Goal: Task Accomplishment & Management: Use online tool/utility

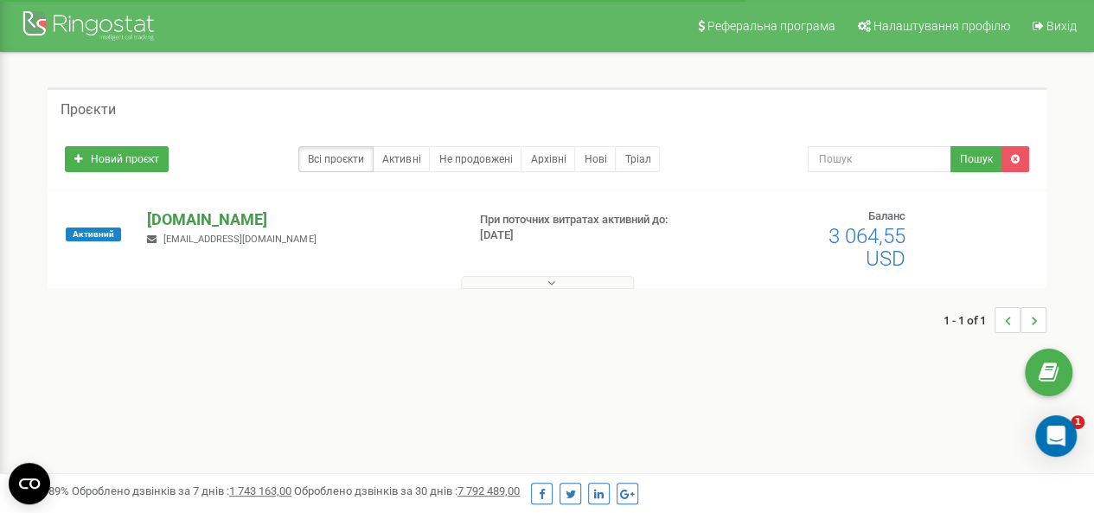
click at [213, 221] on p "[DOMAIN_NAME]" at bounding box center [299, 219] width 304 height 22
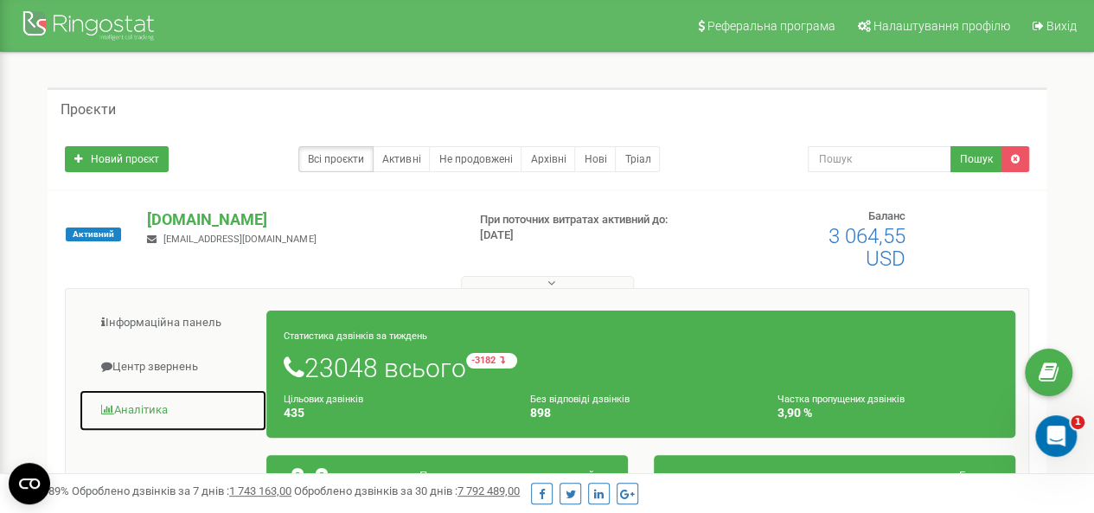
click at [155, 411] on link "Аналiтика" at bounding box center [173, 410] width 189 height 42
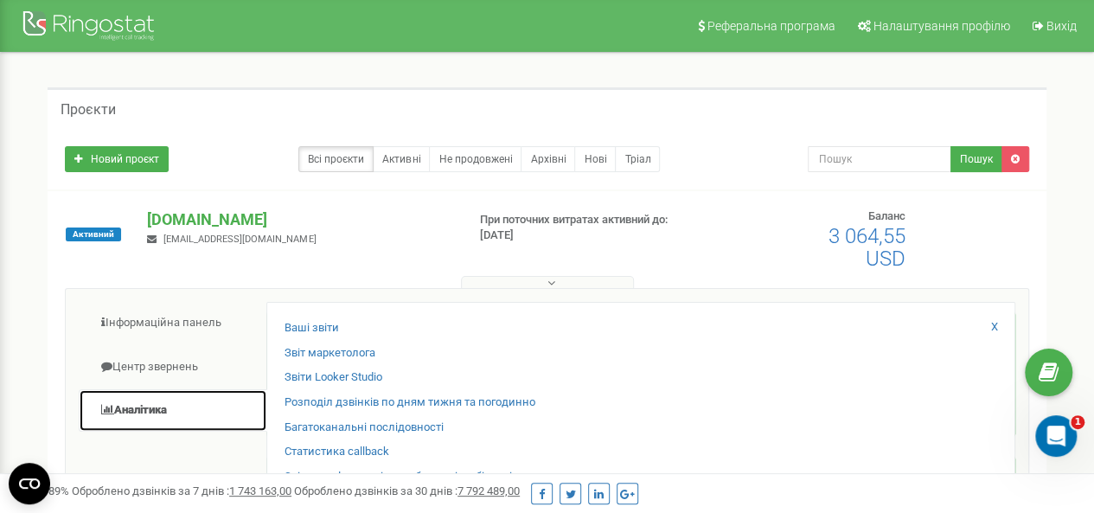
scroll to position [173, 0]
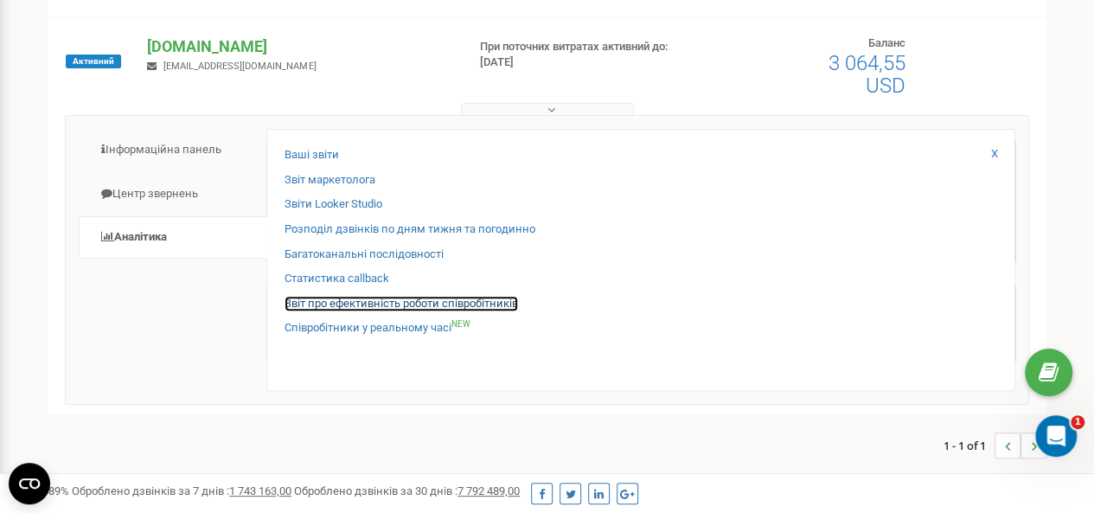
click at [362, 301] on link "Звіт про ефективність роботи співробітників" at bounding box center [402, 304] width 234 height 16
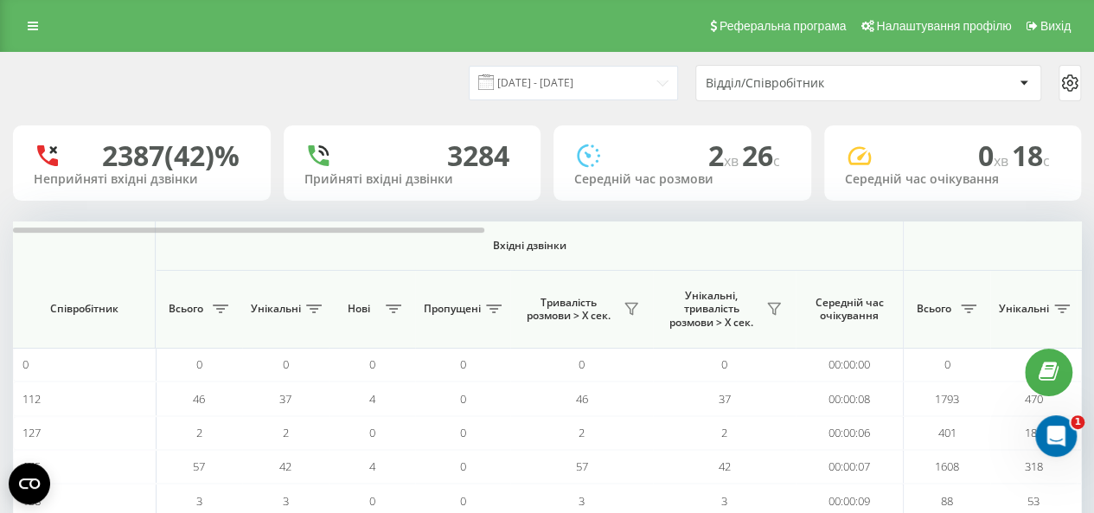
click at [840, 89] on div "Відділ/Співробітник" at bounding box center [809, 83] width 207 height 15
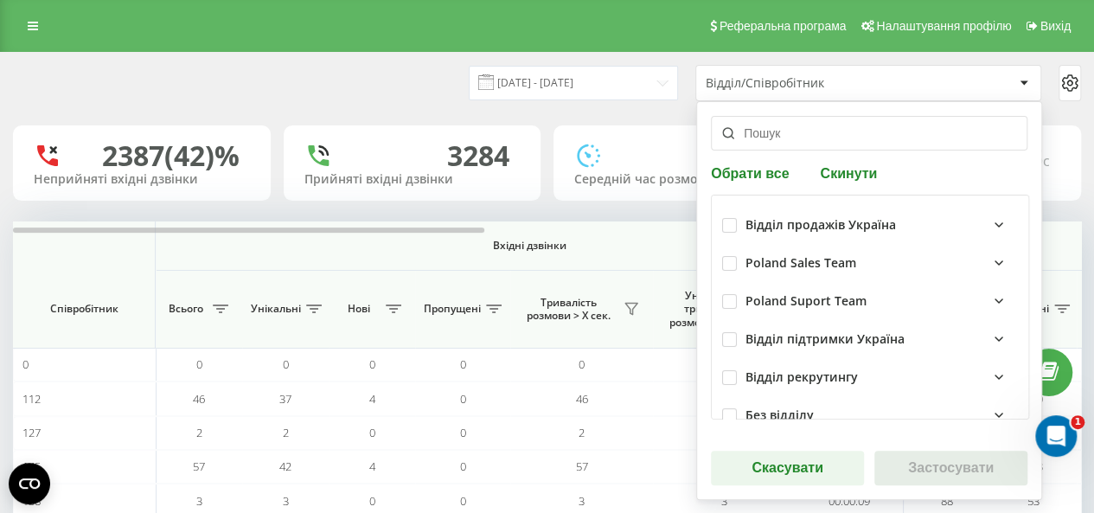
click at [771, 136] on input "text" at bounding box center [869, 133] width 317 height 35
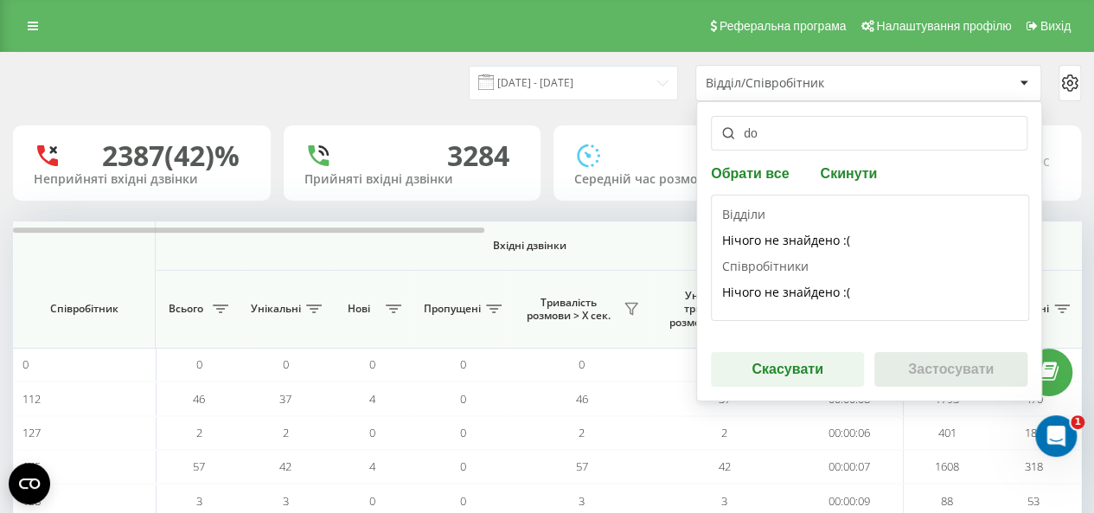
type input "d"
type input "so"
click at [792, 293] on label "[PERSON_NAME]" at bounding box center [781, 291] width 119 height 15
checkbox input "true"
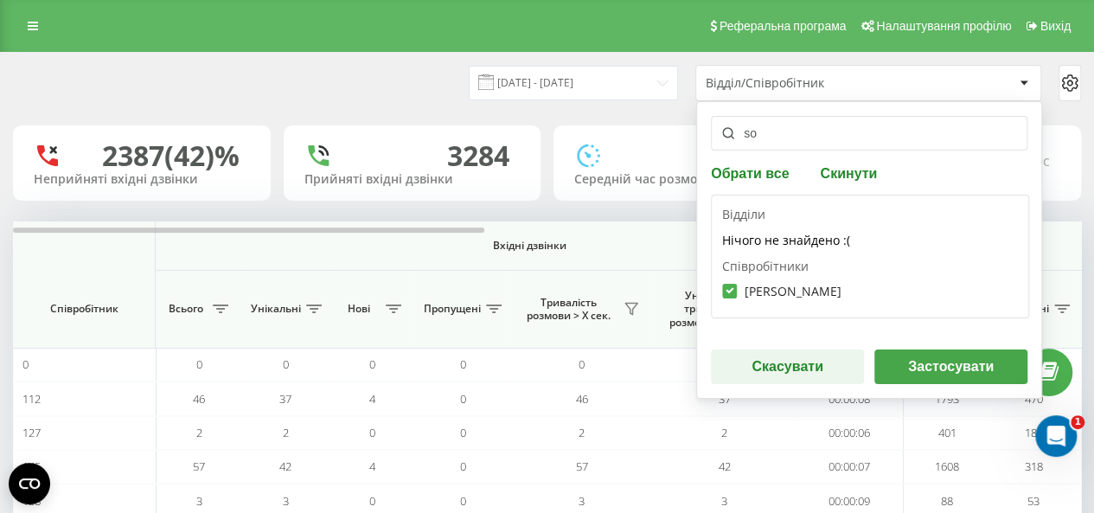
click at [920, 364] on button "Застосувати" at bounding box center [950, 366] width 153 height 35
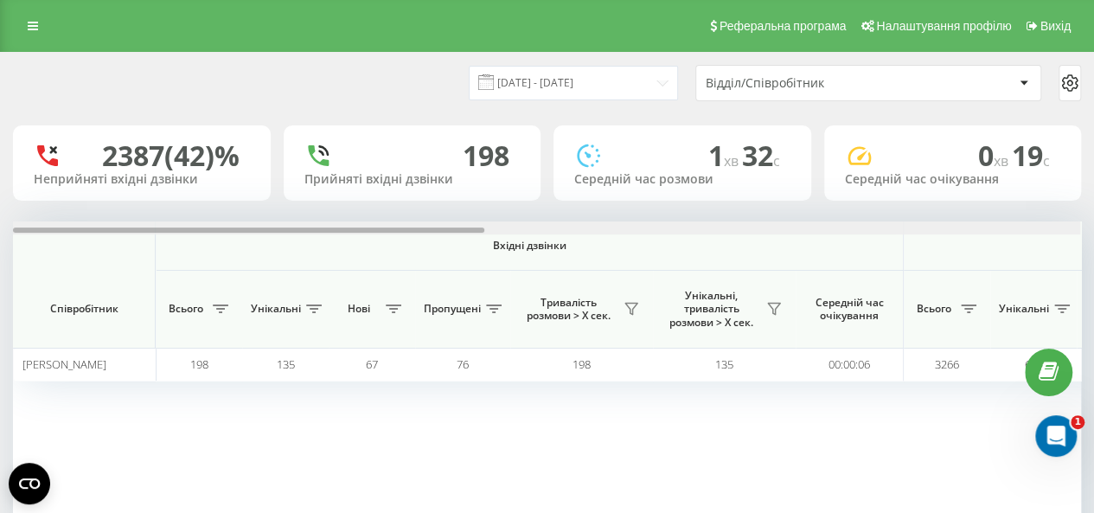
scroll to position [0, 1067]
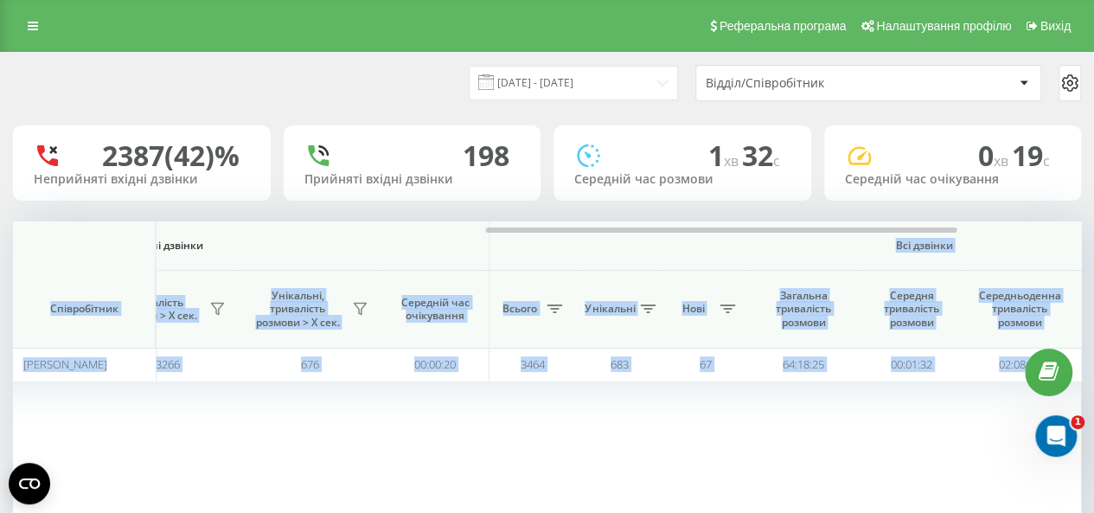
drag, startPoint x: 377, startPoint y: 226, endPoint x: 555, endPoint y: 246, distance: 179.4
click at [555, 246] on div "Вхідні дзвінки Вихідні дзвінки Всі дзвінки Співробітник Всього Унікальні Нові П…" at bounding box center [547, 372] width 1068 height 303
click at [598, 250] on span "Всі дзвінки" at bounding box center [924, 246] width 766 height 14
click at [684, 264] on th "Всі дзвінки" at bounding box center [924, 245] width 869 height 49
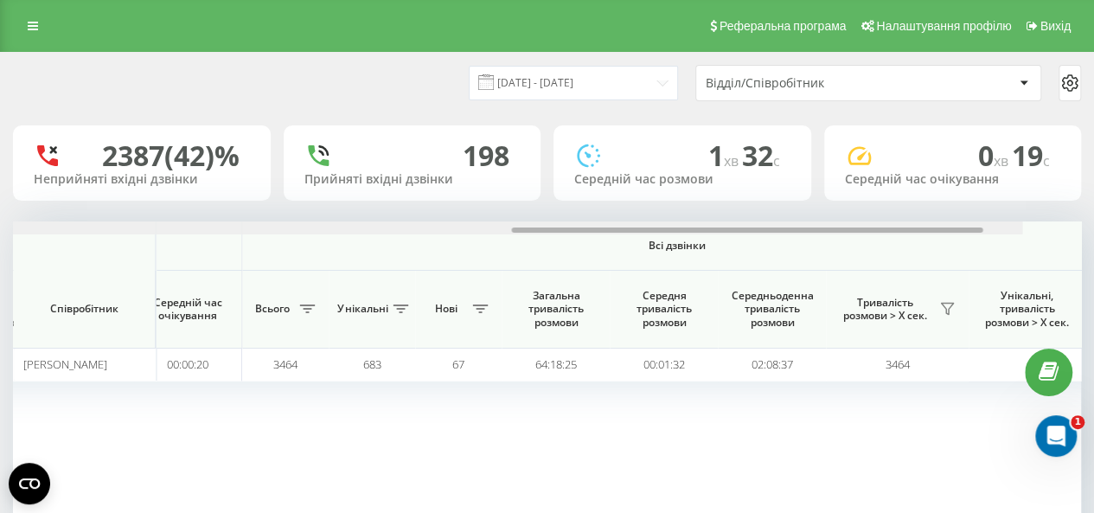
scroll to position [0, 1345]
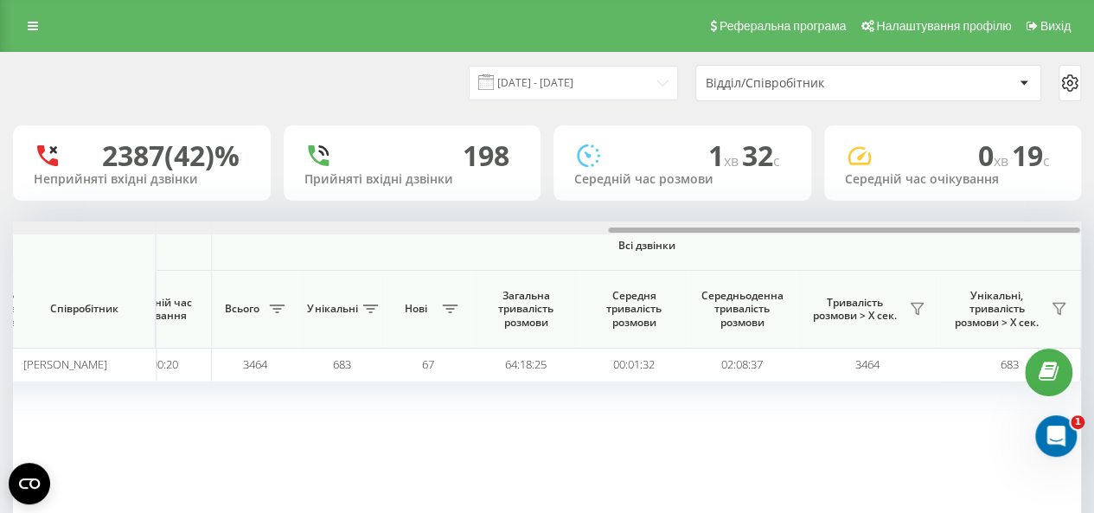
drag, startPoint x: 778, startPoint y: 233, endPoint x: 906, endPoint y: 234, distance: 128.9
click at [906, 234] on div at bounding box center [546, 227] width 1067 height 13
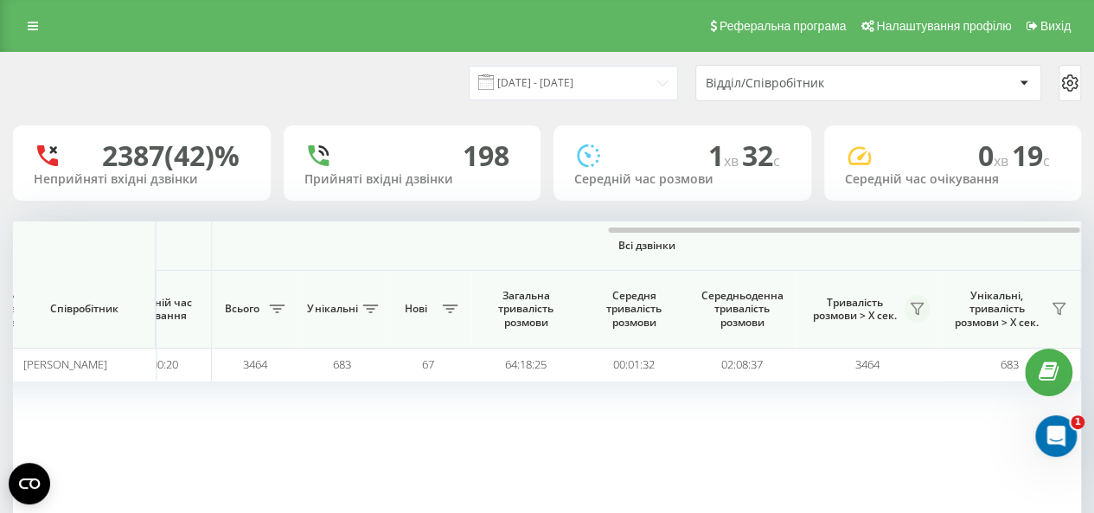
click at [918, 307] on icon at bounding box center [917, 309] width 14 height 14
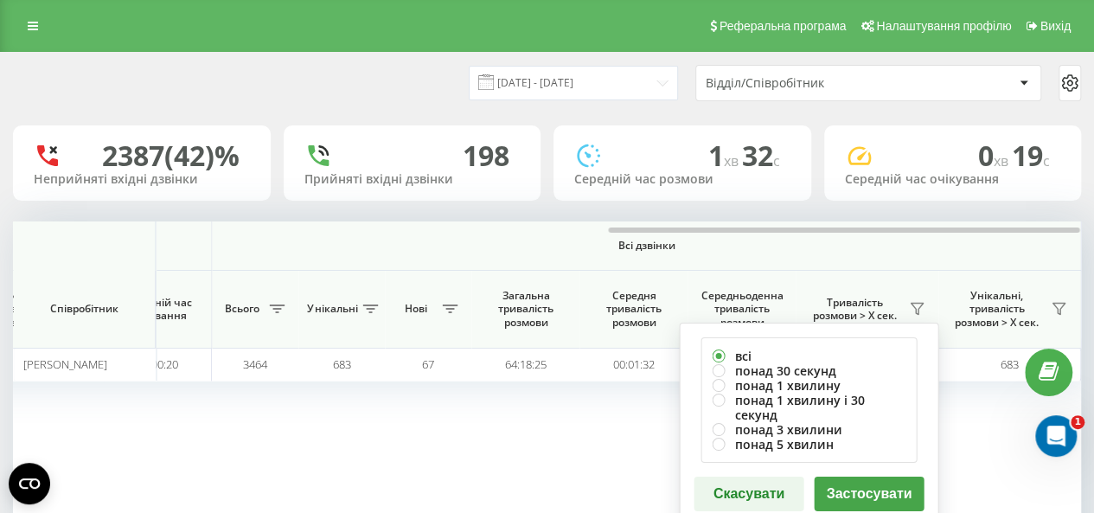
click at [898, 297] on span "Тривалість розмови > Х сек." at bounding box center [853, 309] width 99 height 27
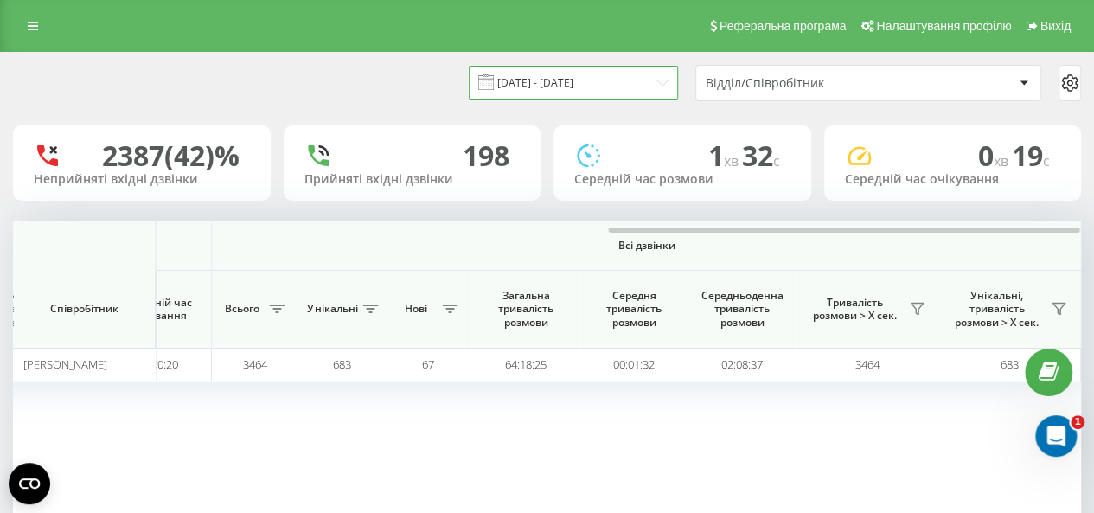
click at [667, 83] on input "20.08.2025 - 20.09.2025" at bounding box center [573, 83] width 209 height 34
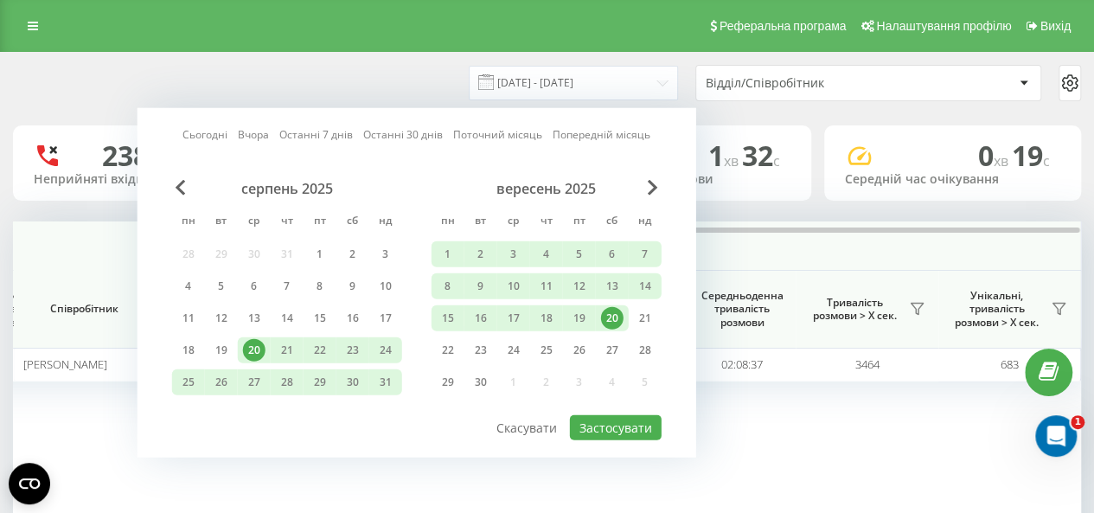
click at [611, 316] on div "20" at bounding box center [612, 318] width 22 height 22
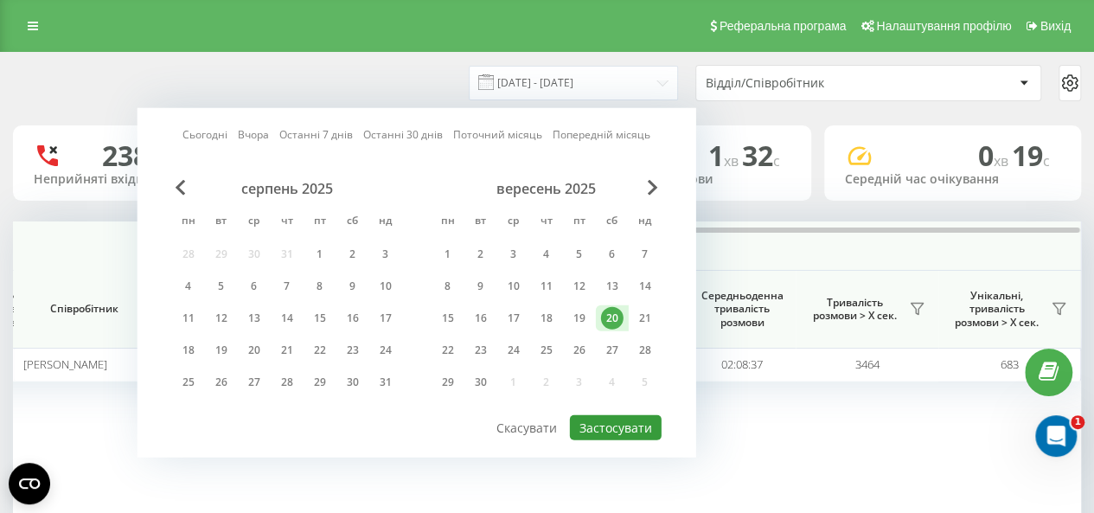
click at [635, 430] on button "Застосувати" at bounding box center [616, 427] width 92 height 25
type input "20.09.2025 - 20.09.2025"
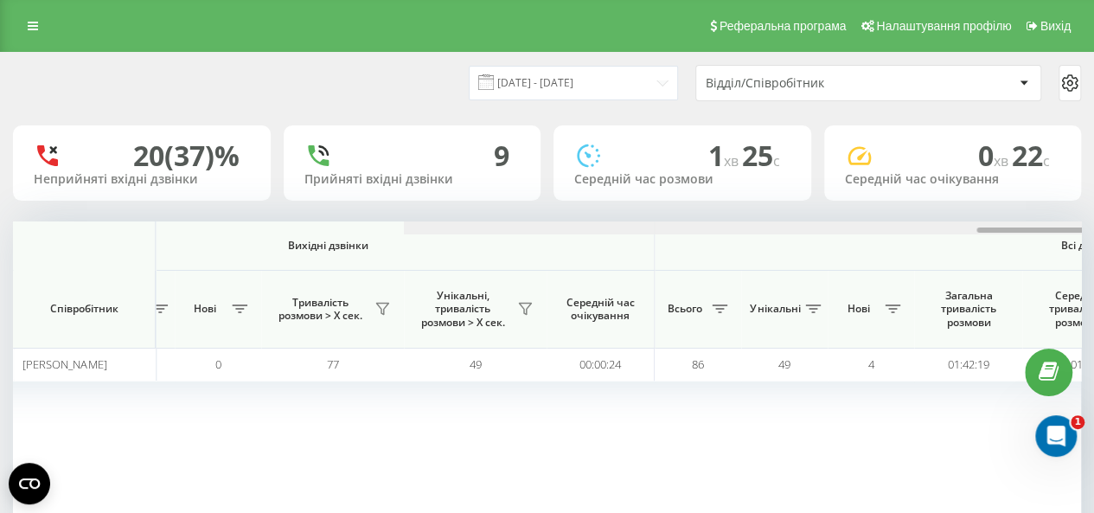
scroll to position [0, 1345]
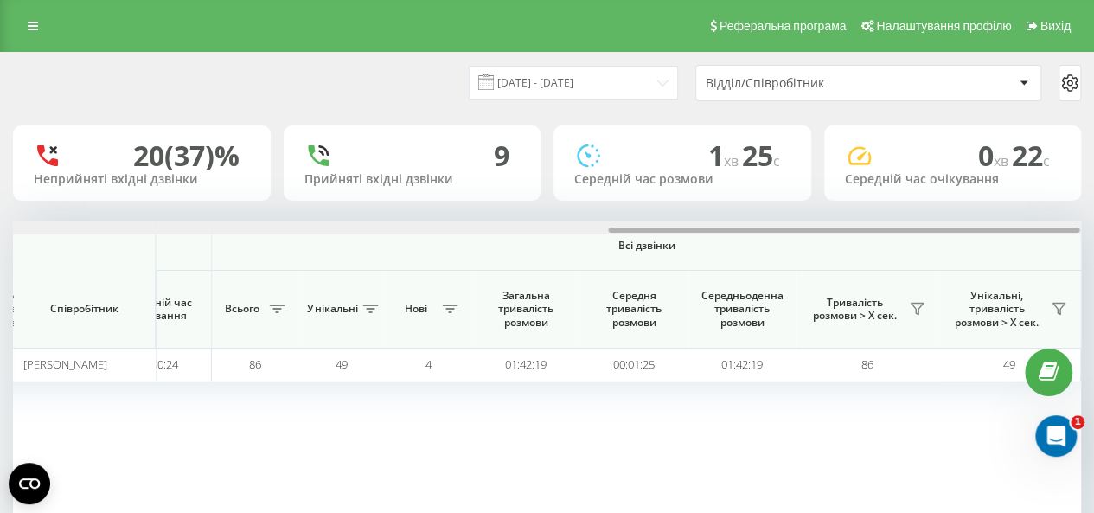
drag, startPoint x: 439, startPoint y: 229, endPoint x: 1106, endPoint y: 236, distance: 666.8
click at [1094, 236] on html "mathema.me Проекти mathema.me Дашборд Центр звернень Аналiтика Ваші звіти Звіт …" at bounding box center [547, 256] width 1094 height 513
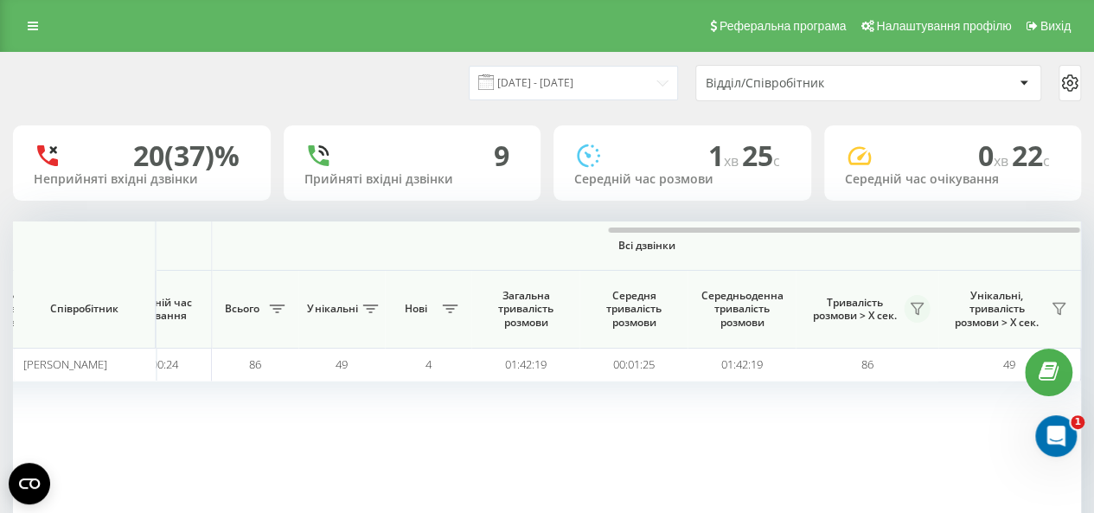
click at [915, 307] on icon at bounding box center [917, 309] width 14 height 14
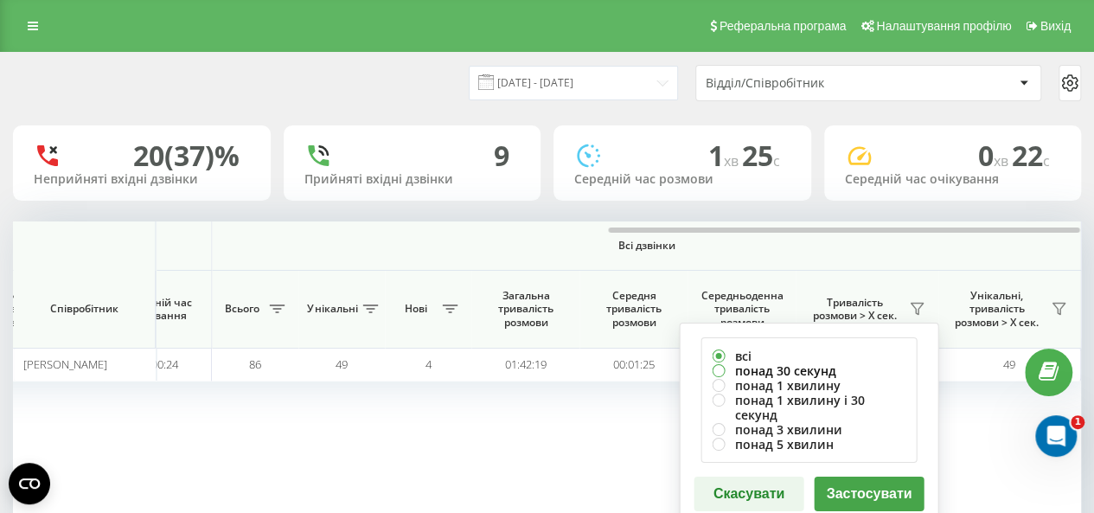
click at [811, 366] on label "понад 30 секунд" at bounding box center [809, 370] width 194 height 15
radio input "true"
click at [874, 477] on button "Застосувати" at bounding box center [869, 494] width 110 height 35
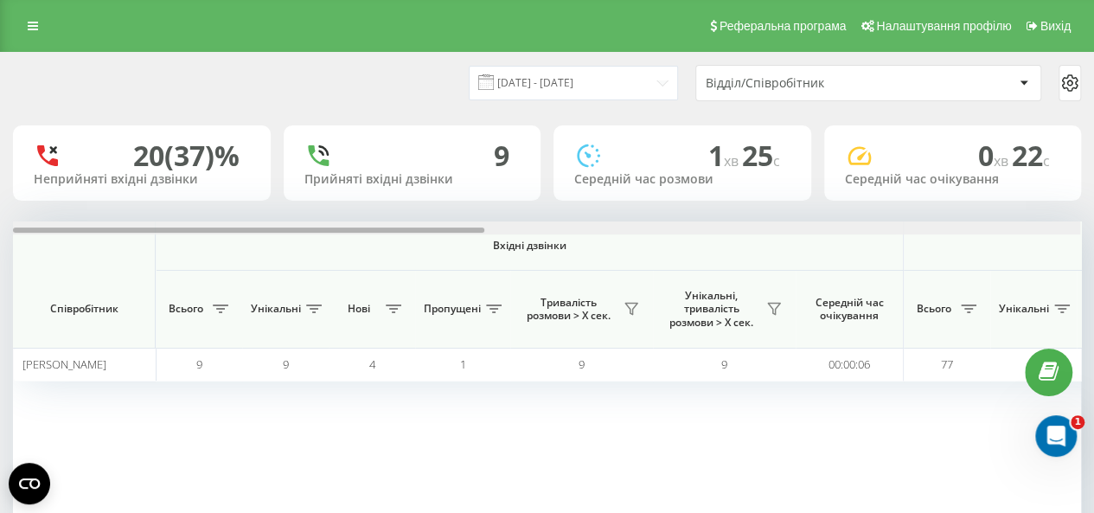
scroll to position [0, 1067]
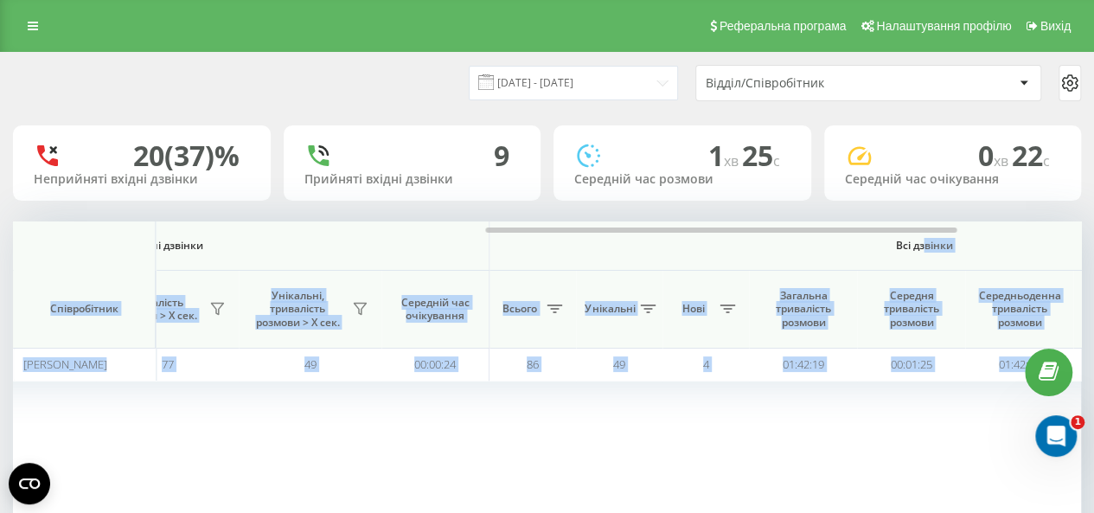
drag, startPoint x: 356, startPoint y: 226, endPoint x: 922, endPoint y: 259, distance: 566.6
click at [922, 259] on div "Вхідні дзвінки Вихідні дзвінки Всі дзвінки Співробітник Всього Унікальні Нові П…" at bounding box center [547, 372] width 1068 height 303
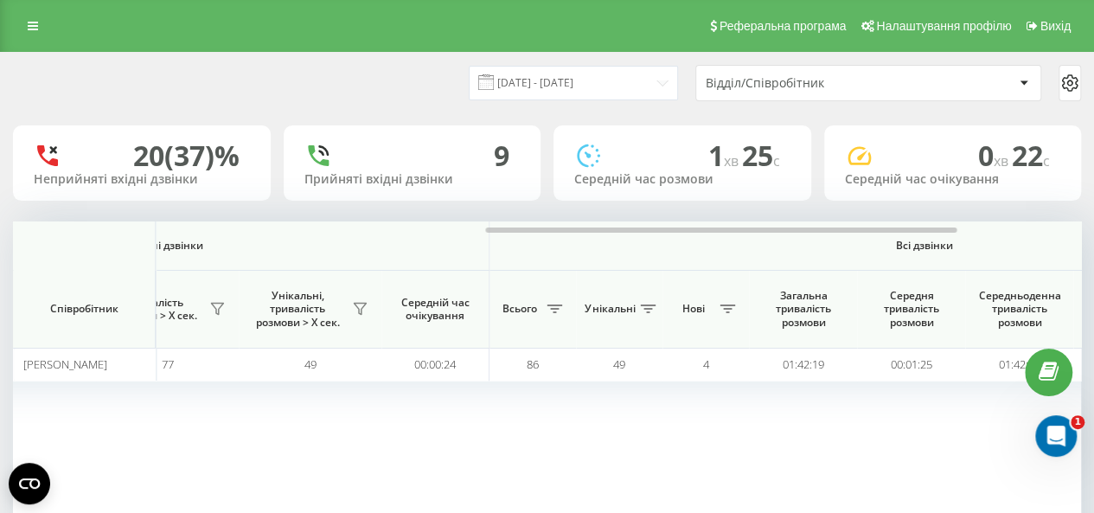
click at [795, 251] on span "Всі дзвінки" at bounding box center [924, 246] width 766 height 14
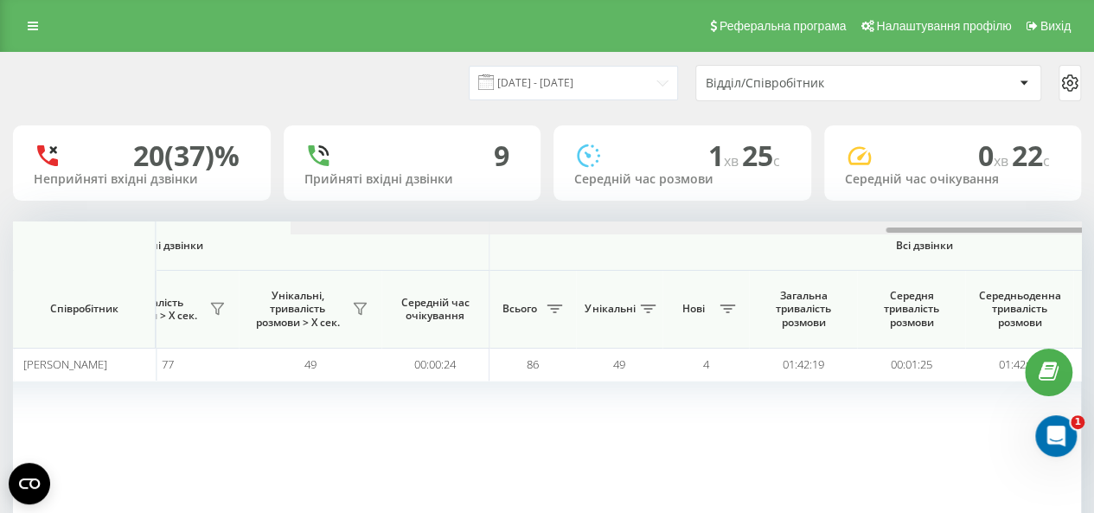
scroll to position [0, 1345]
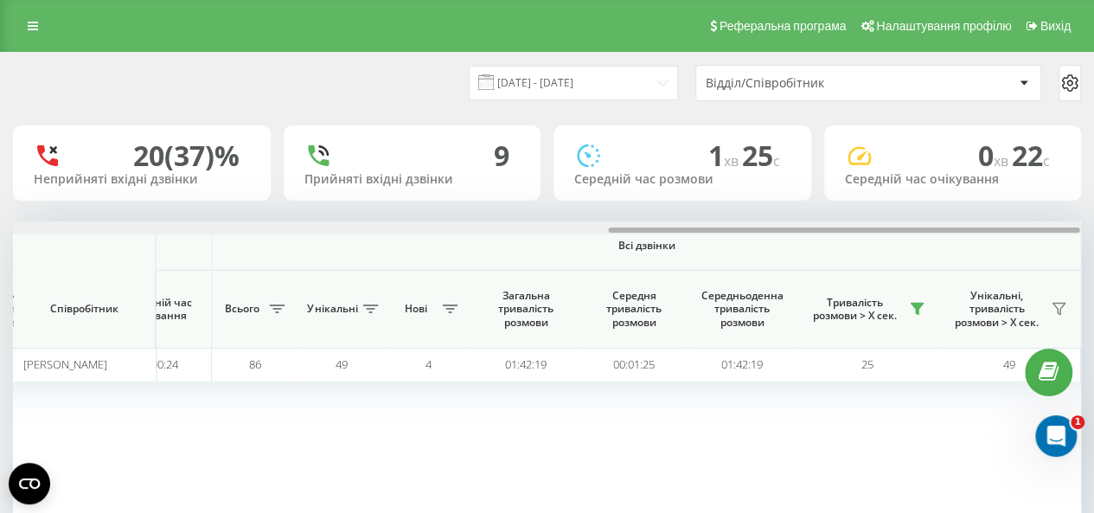
drag, startPoint x: 787, startPoint y: 234, endPoint x: 925, endPoint y: 227, distance: 138.6
click at [925, 227] on div at bounding box center [546, 227] width 1067 height 13
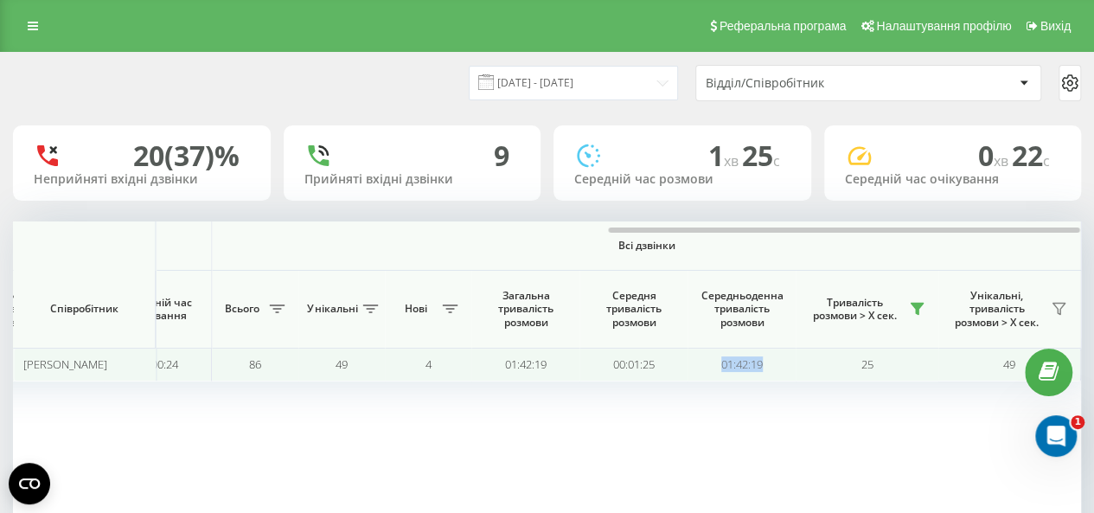
drag, startPoint x: 767, startPoint y: 372, endPoint x: 710, endPoint y: 368, distance: 57.2
click at [710, 368] on td "01:42:19" at bounding box center [742, 365] width 108 height 34
copy td "01:42:19"
